Goal: Transaction & Acquisition: Purchase product/service

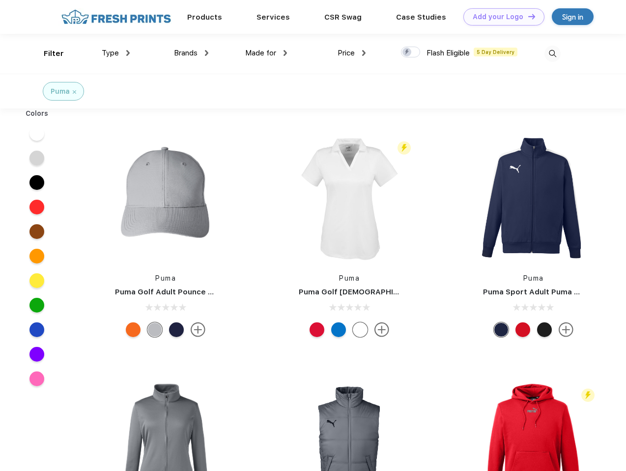
scroll to position [0, 0]
click at [500, 17] on link "Add your Logo Design Tool" at bounding box center [503, 16] width 81 height 17
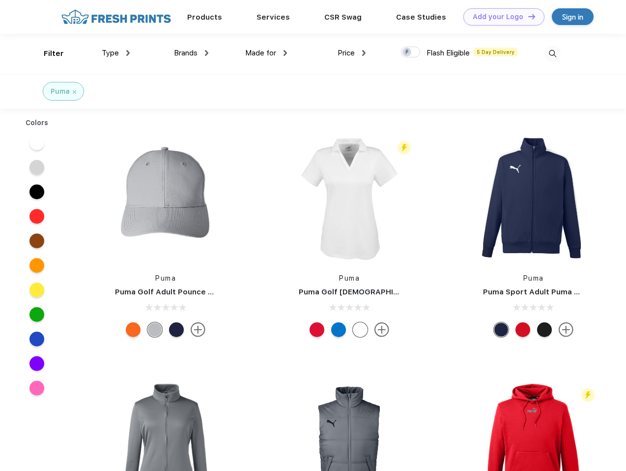
click at [0, 0] on div "Design Tool" at bounding box center [0, 0] width 0 height 0
click at [527, 16] on link "Add your Logo Design Tool" at bounding box center [503, 16] width 81 height 17
click at [47, 54] on div "Filter" at bounding box center [54, 53] width 20 height 11
click at [116, 53] on span "Type" at bounding box center [110, 53] width 17 height 9
click at [191, 53] on span "Brands" at bounding box center [186, 53] width 24 height 9
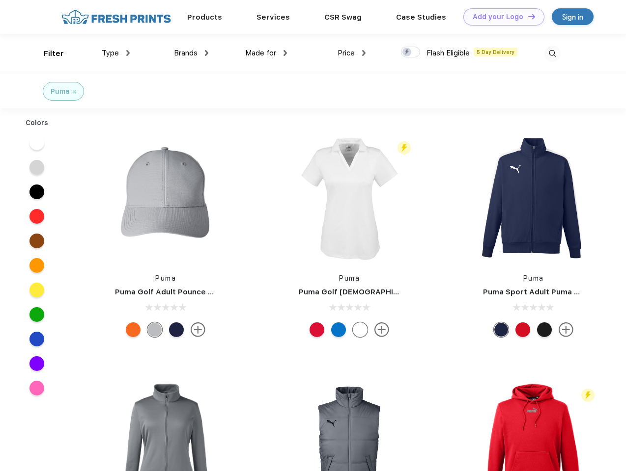
click at [266, 53] on span "Made for" at bounding box center [260, 53] width 31 height 9
click at [352, 53] on span "Price" at bounding box center [345, 53] width 17 height 9
click at [411, 53] on div at bounding box center [410, 52] width 19 height 11
click at [407, 53] on input "checkbox" at bounding box center [404, 49] width 6 height 6
click at [552, 54] on img at bounding box center [552, 54] width 16 height 16
